Goal: Information Seeking & Learning: Learn about a topic

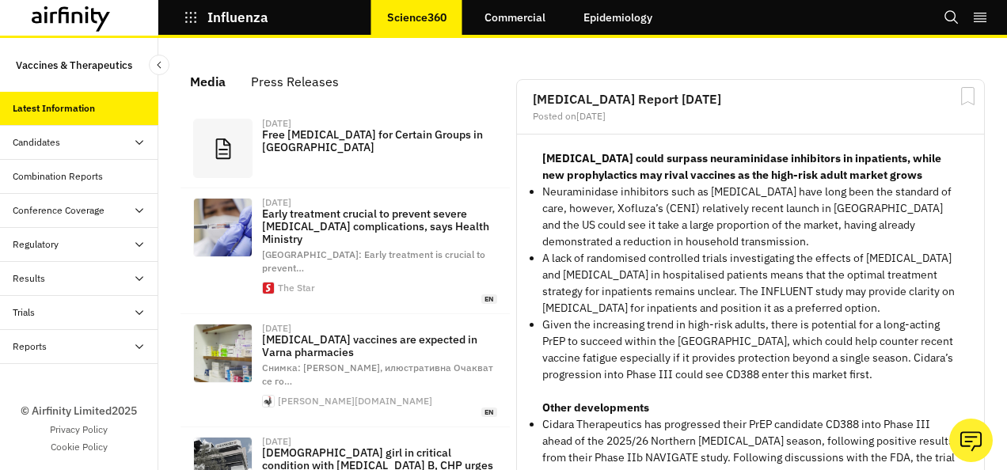
scroll to position [1155, 462]
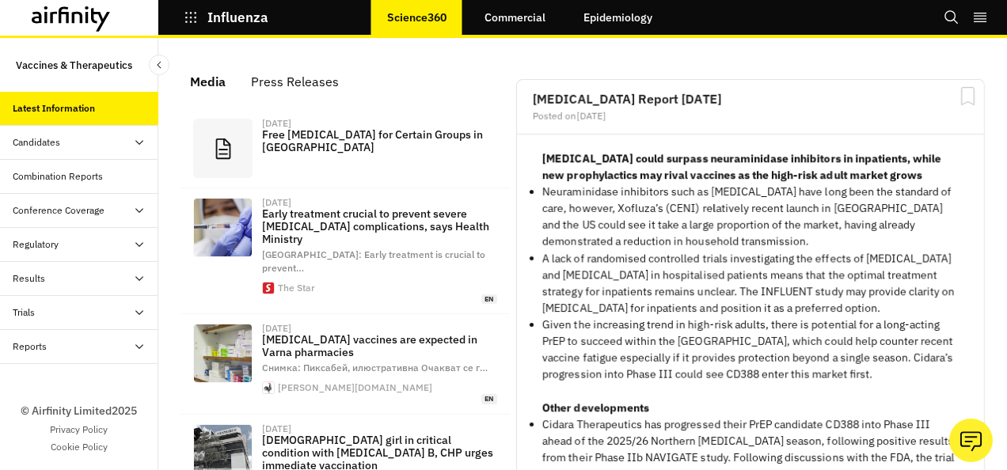
scroll to position [1141, 462]
